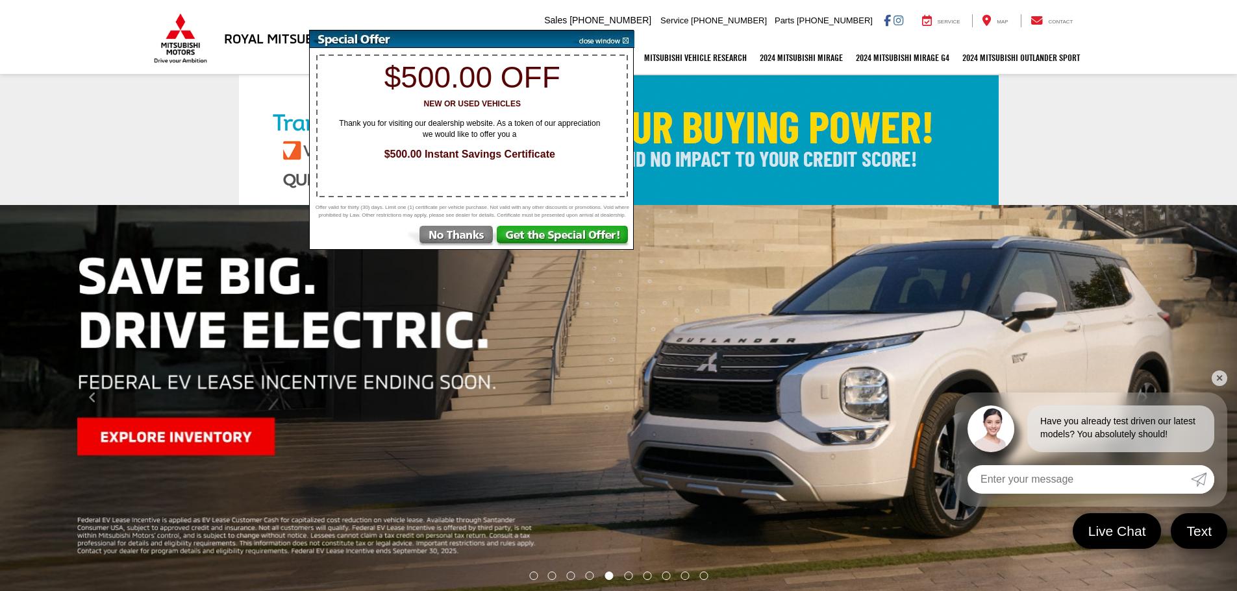
drag, startPoint x: 626, startPoint y: 42, endPoint x: 608, endPoint y: 49, distance: 19.2
click at [626, 42] on img at bounding box center [602, 40] width 66 height 18
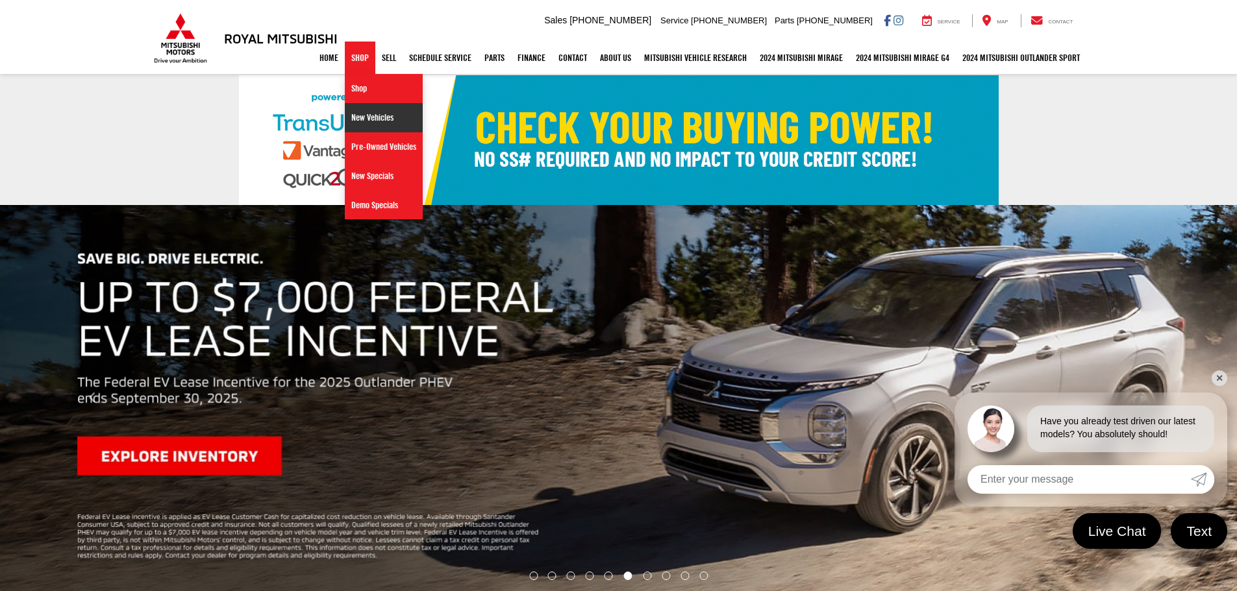
click at [347, 106] on link "New Vehicles" at bounding box center [384, 117] width 78 height 29
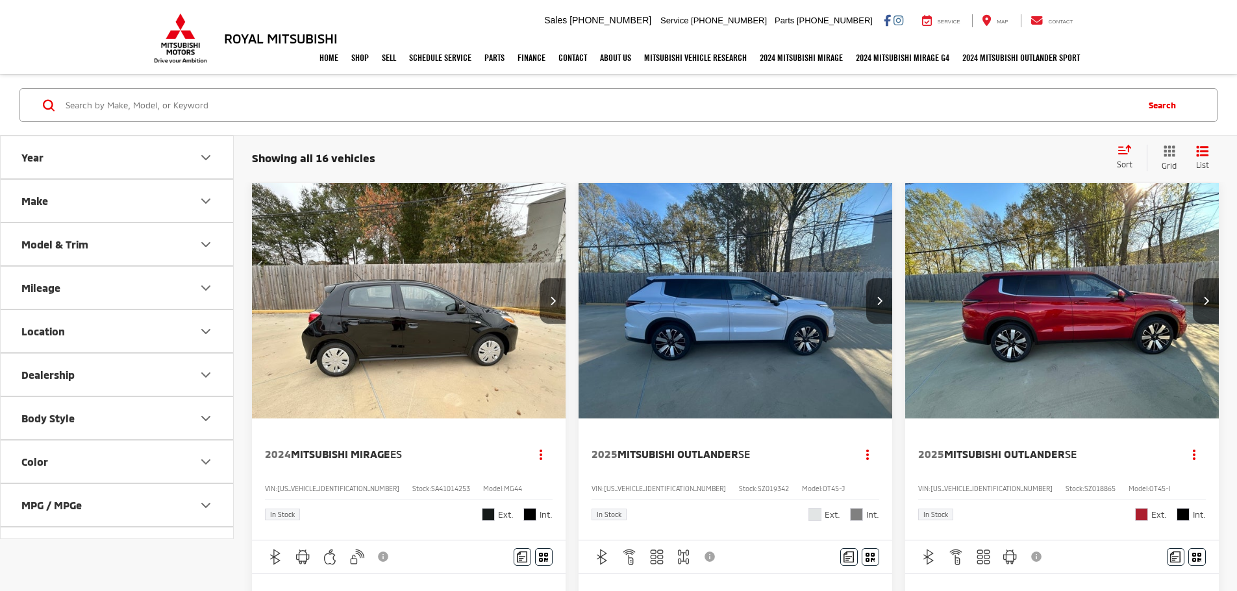
click at [94, 205] on button "Make" at bounding box center [118, 201] width 234 height 42
click at [97, 252] on button "Model & Trim" at bounding box center [118, 244] width 234 height 42
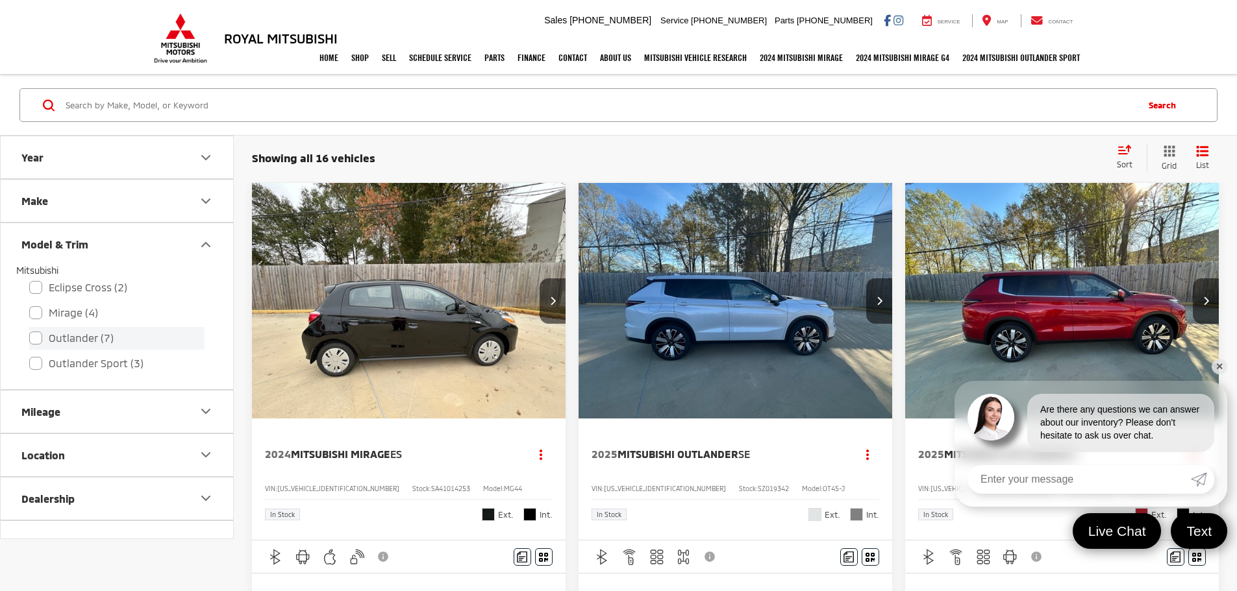
click at [34, 341] on label "Outlander (7)" at bounding box center [116, 338] width 175 height 23
click at [30, 330] on input "Outlander (7)" at bounding box center [29, 330] width 1 height 1
checkbox input "true"
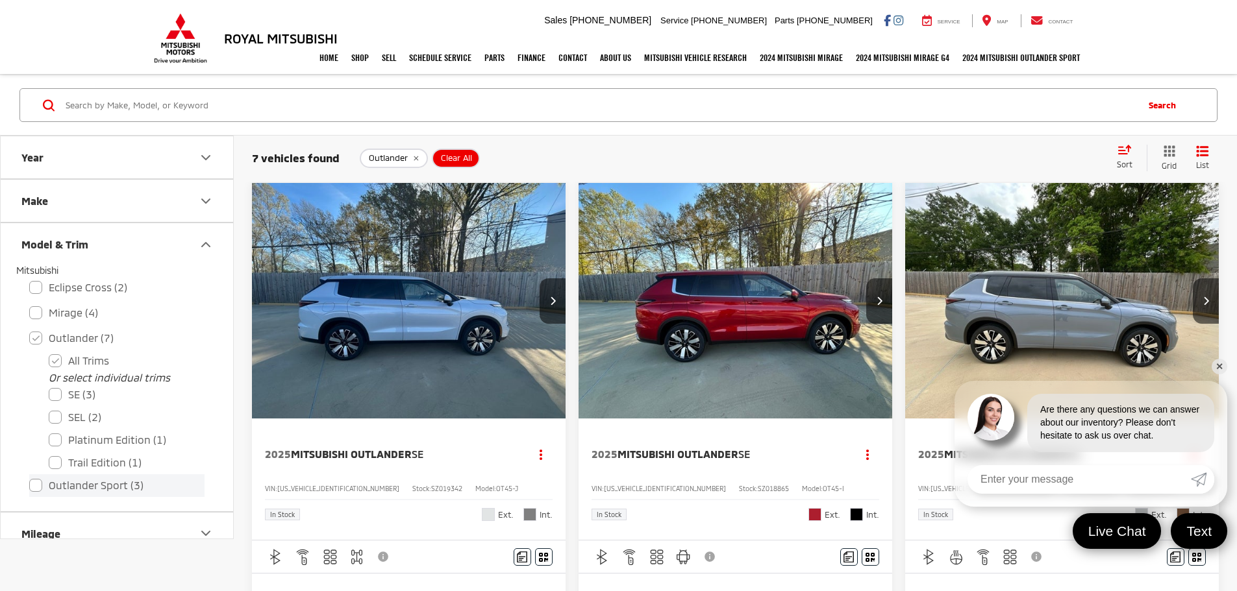
click at [39, 488] on label "Outlander Sport (3)" at bounding box center [116, 486] width 175 height 23
click at [30, 478] on input "Outlander Sport (3)" at bounding box center [29, 477] width 1 height 1
checkbox input "true"
